Goal: Task Accomplishment & Management: Use online tool/utility

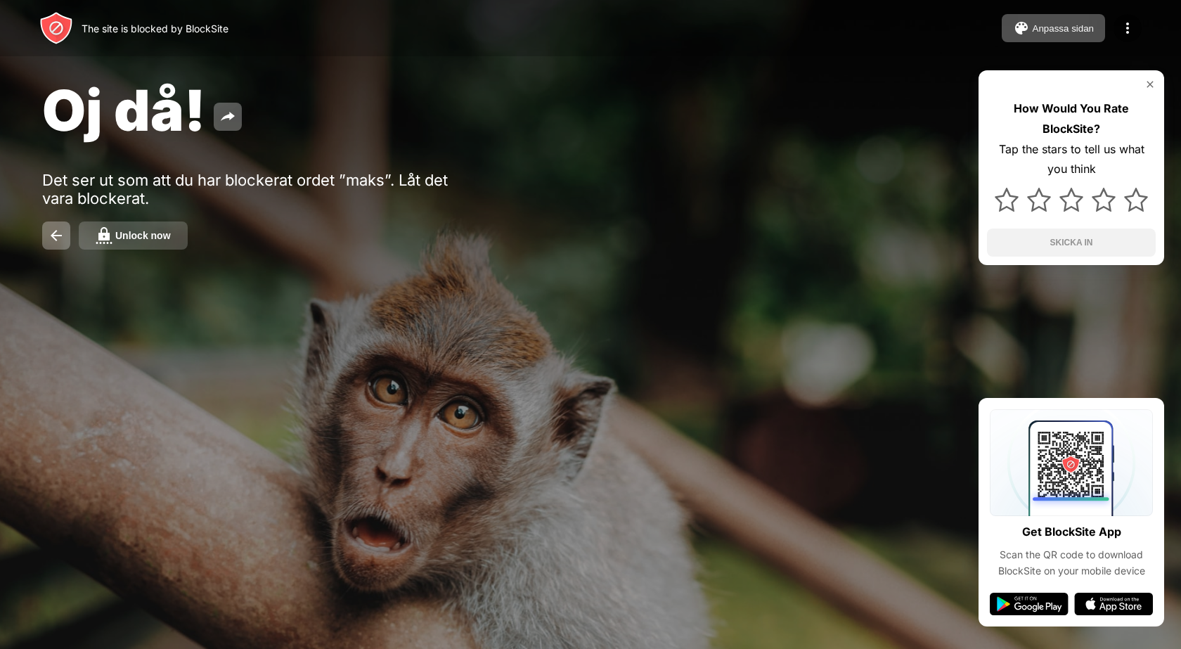
click at [140, 230] on div "Unlock now" at bounding box center [143, 235] width 56 height 11
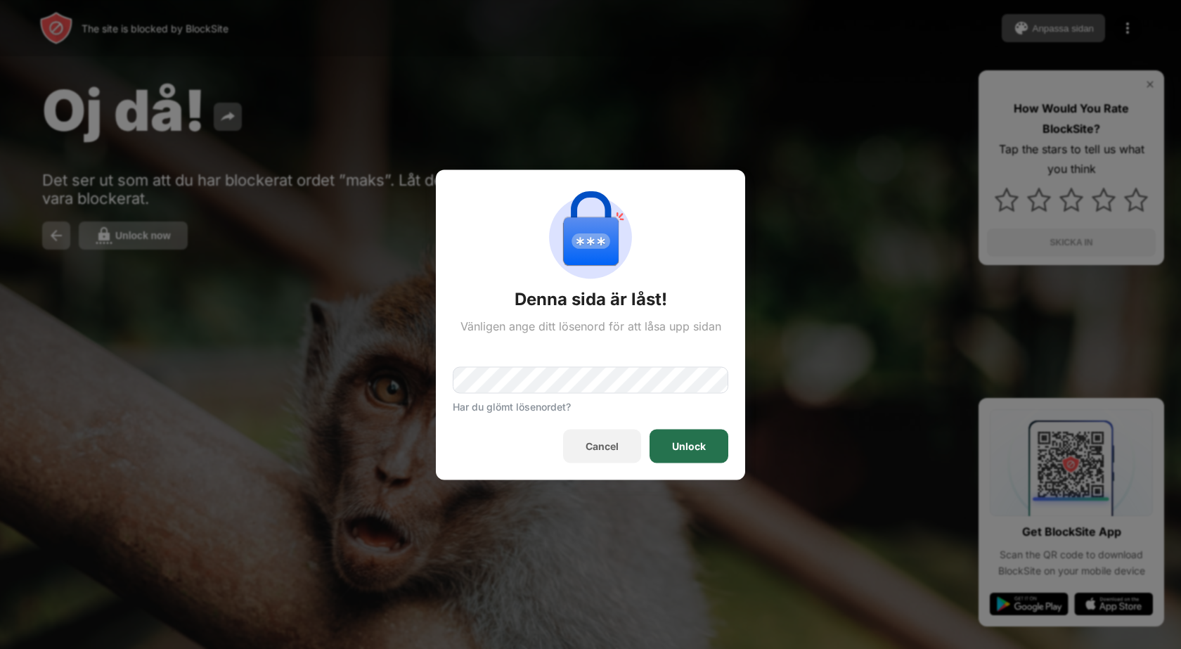
click at [680, 449] on div "Unlock" at bounding box center [689, 445] width 34 height 11
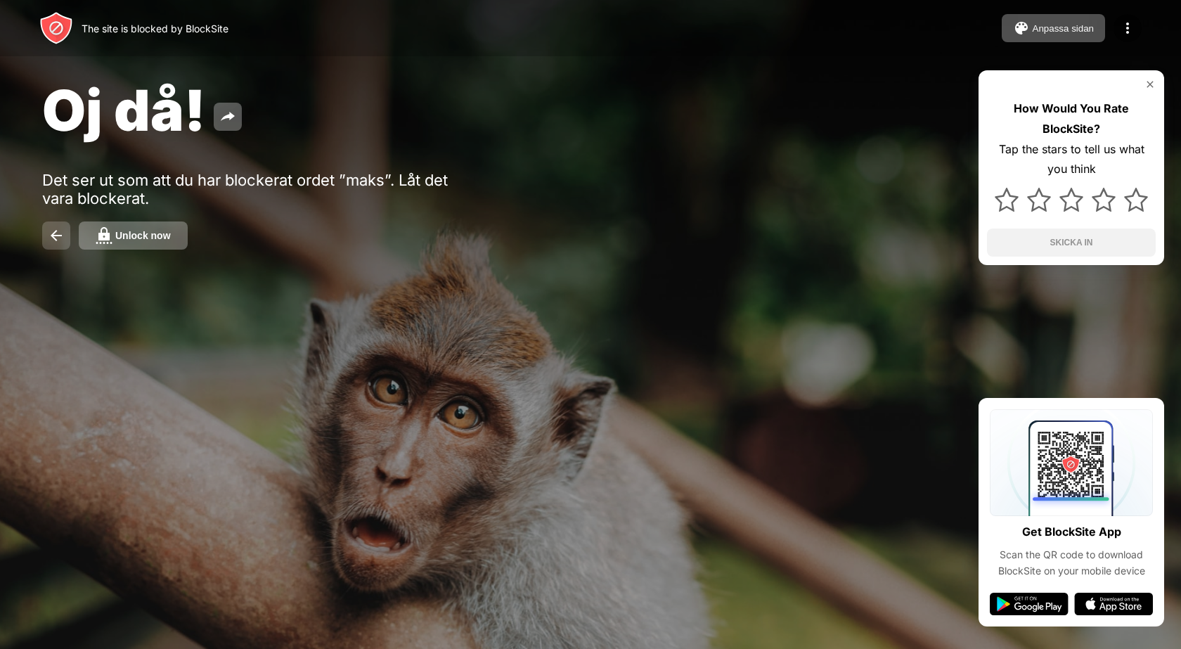
click at [53, 235] on img at bounding box center [56, 235] width 17 height 17
